Goal: Information Seeking & Learning: Understand process/instructions

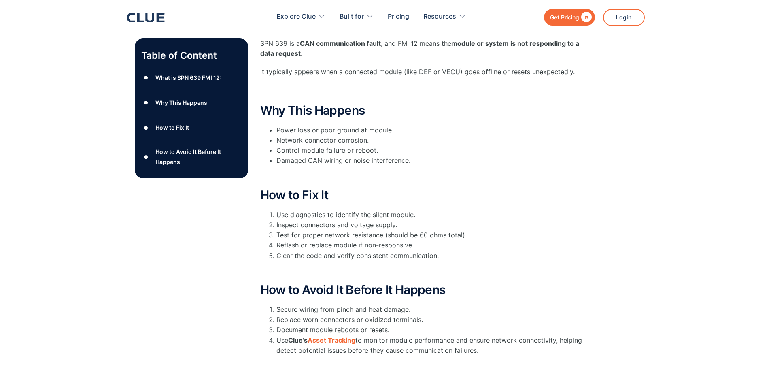
scroll to position [162, 0]
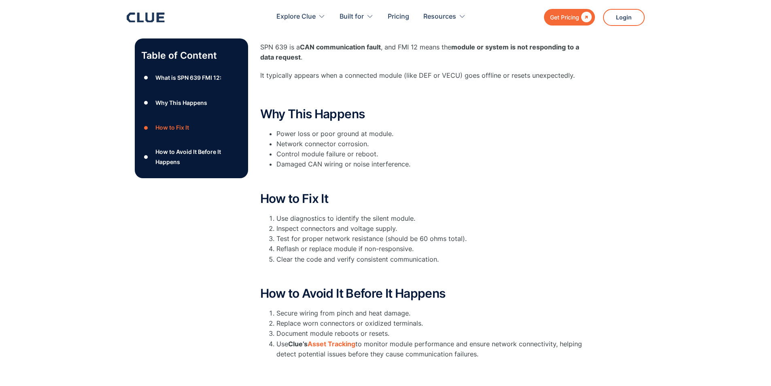
click at [196, 78] on div "What is SPN 639 FMI 12:" at bounding box center [189, 77] width 66 height 10
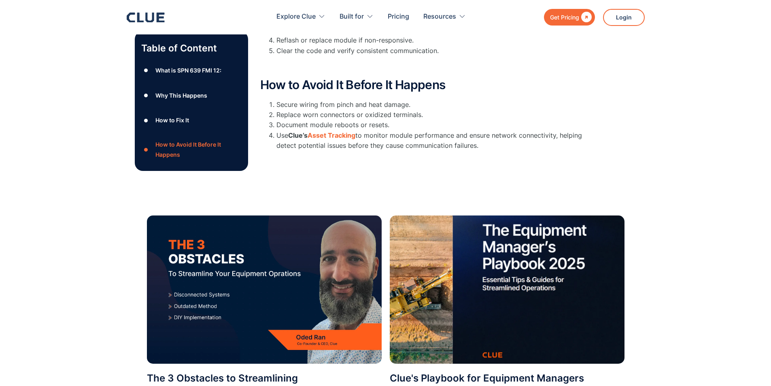
scroll to position [212, 0]
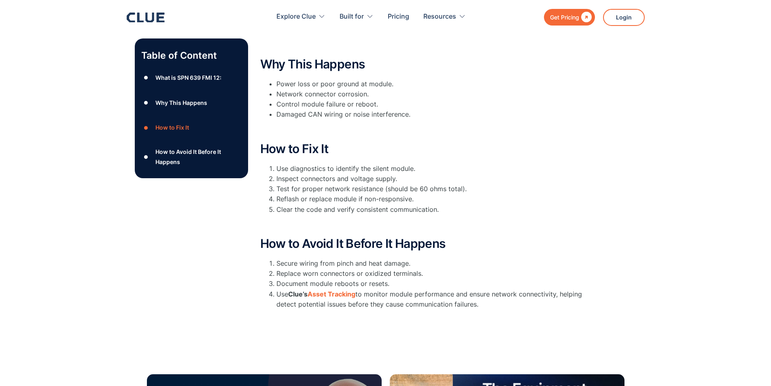
click at [170, 101] on div "Why This Happens" at bounding box center [182, 103] width 52 height 10
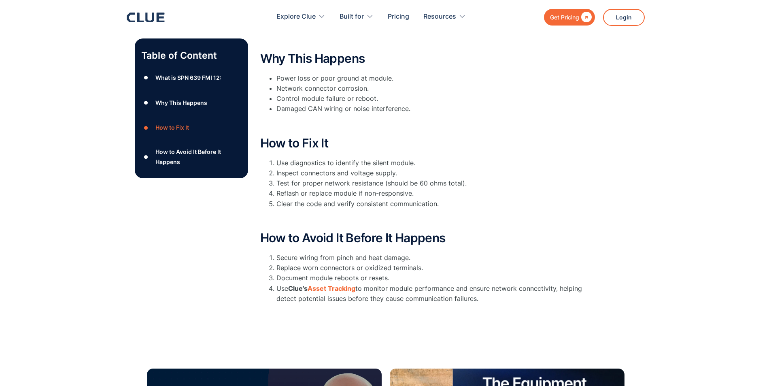
click at [170, 125] on div "How to Fix It" at bounding box center [173, 128] width 34 height 10
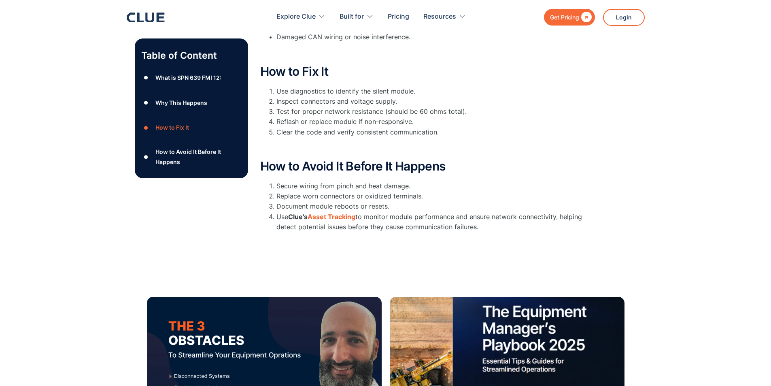
scroll to position [302, 0]
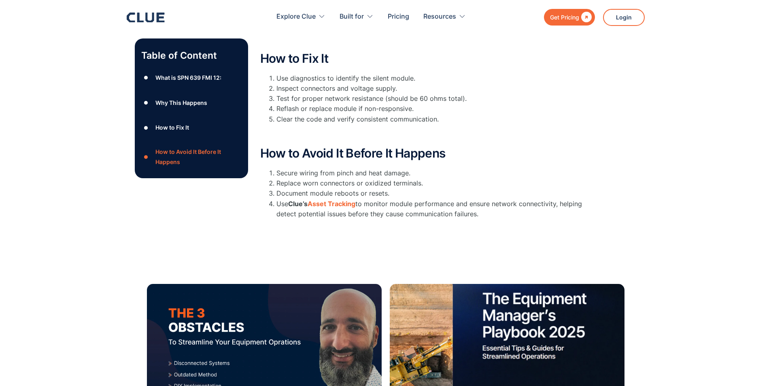
click at [179, 77] on div "What is SPN 639 FMI 12:" at bounding box center [189, 77] width 66 height 10
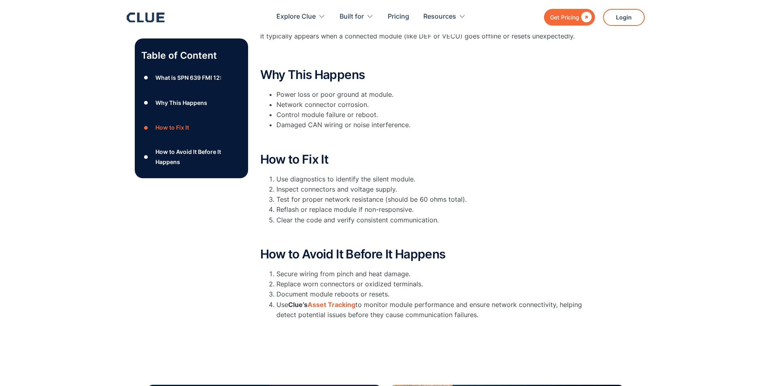
scroll to position [217, 0]
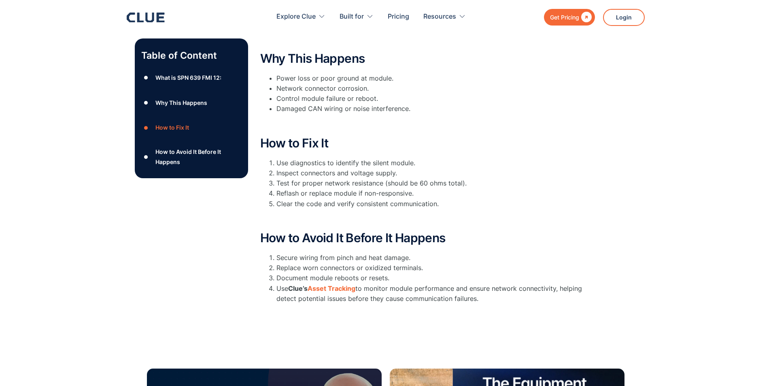
scroll to position [212, 0]
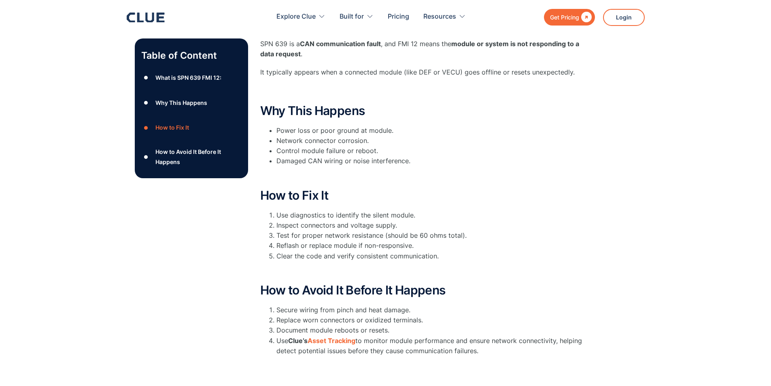
scroll to position [162, 0]
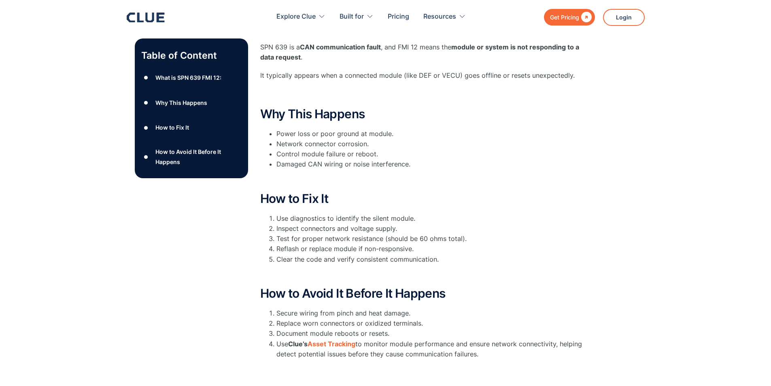
scroll to position [121, 0]
